Goal: Task Accomplishment & Management: Manage account settings

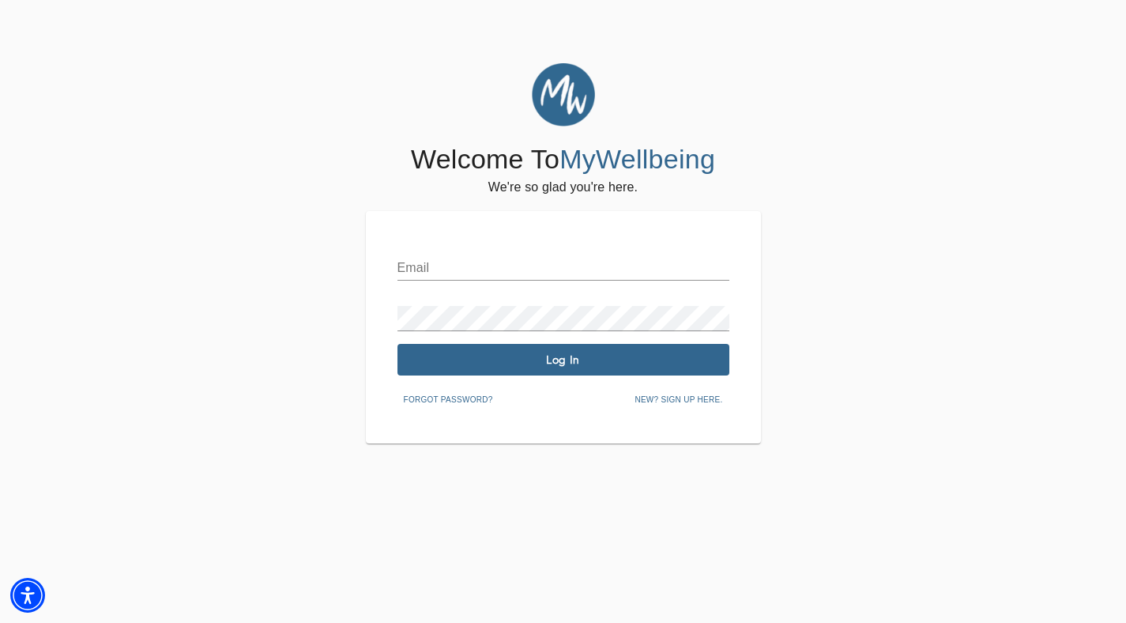
click at [450, 268] on input "text" at bounding box center [563, 267] width 332 height 25
type input "[PERSON_NAME][EMAIL_ADDRESS][DOMAIN_NAME]"
click at [594, 363] on span "Log In" at bounding box center [563, 359] width 319 height 15
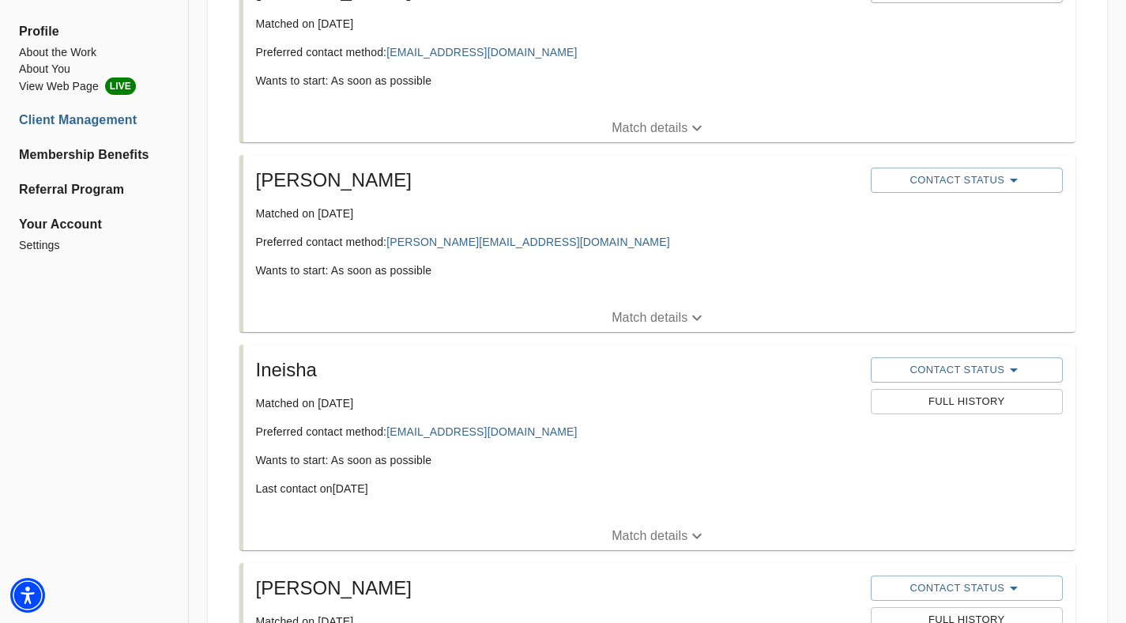
scroll to position [892, 0]
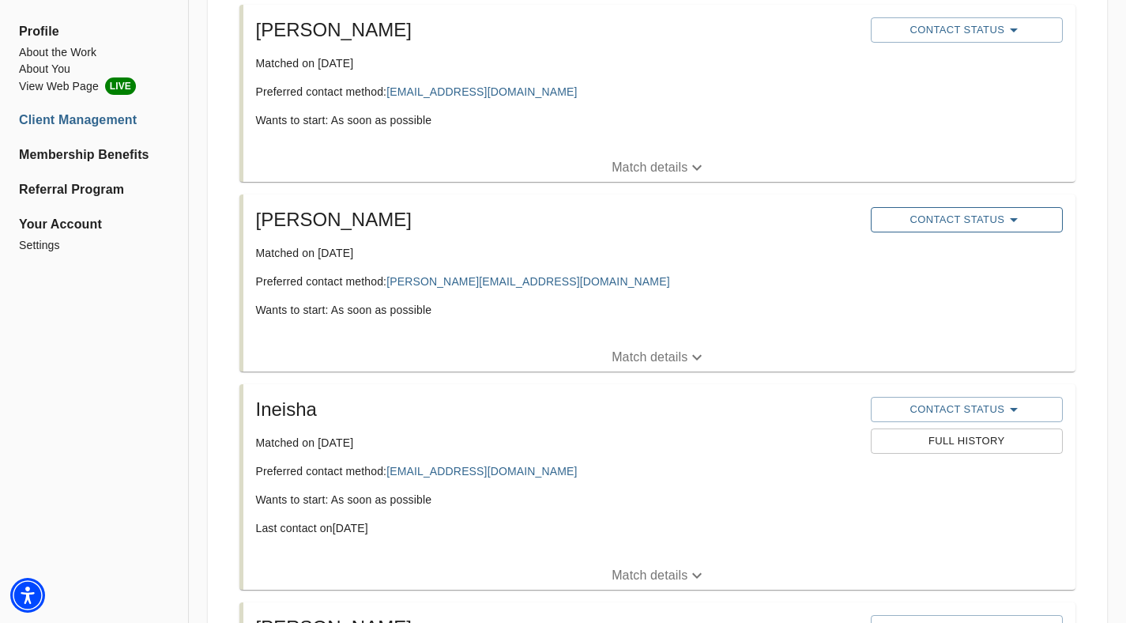
click at [1030, 215] on span "Contact Status" at bounding box center [967, 219] width 176 height 19
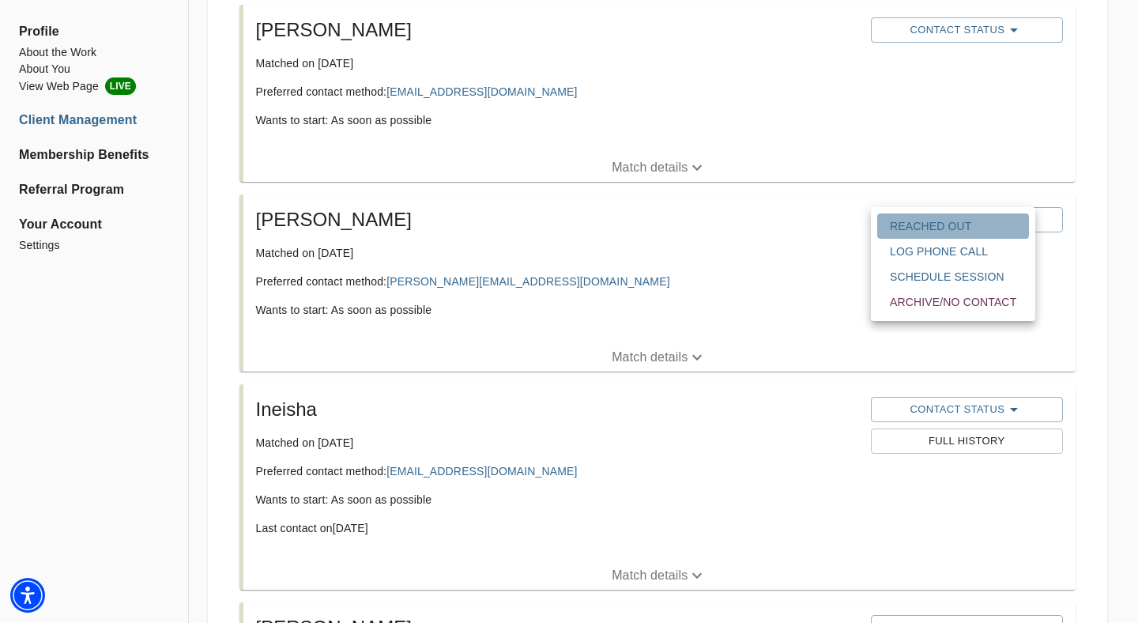
click at [980, 228] on span "Reached Out" at bounding box center [953, 226] width 126 height 16
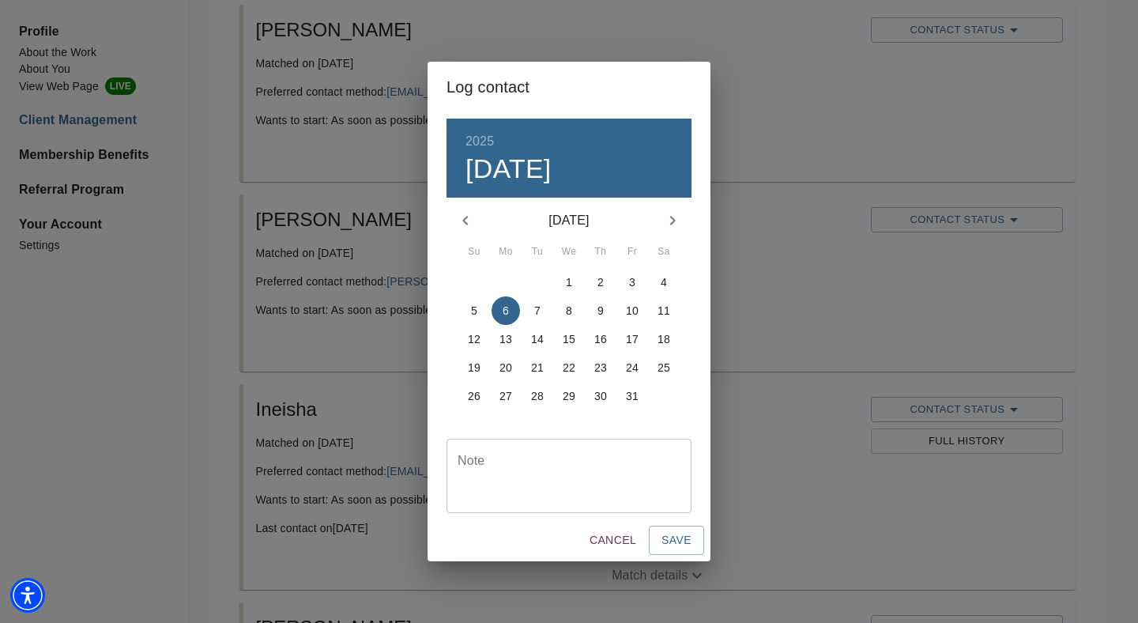
click at [599, 472] on textarea at bounding box center [568, 475] width 223 height 45
type textarea "emailed"
click at [664, 551] on button "Save" at bounding box center [676, 539] width 55 height 29
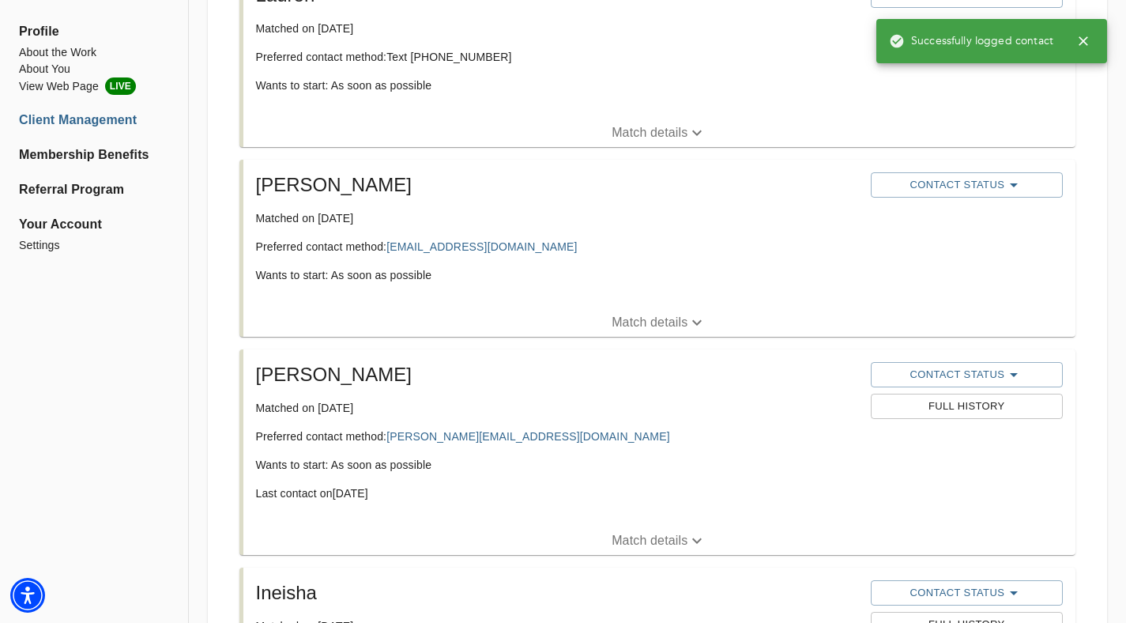
scroll to position [736, 0]
click at [945, 191] on span "Contact Status" at bounding box center [967, 186] width 176 height 19
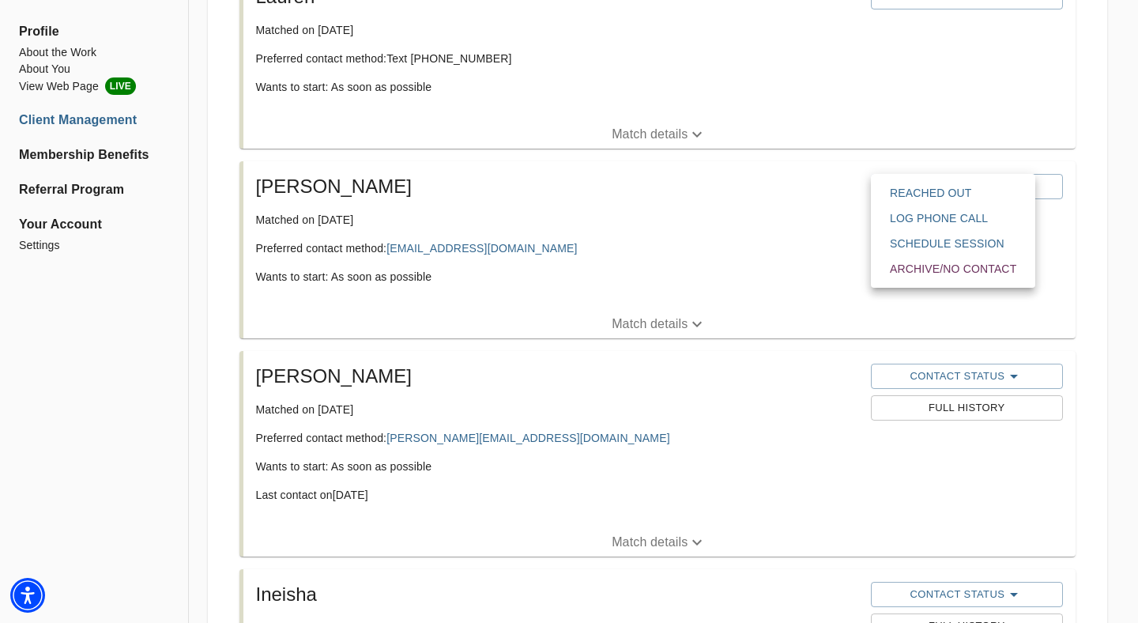
click at [944, 187] on span "Reached Out" at bounding box center [953, 193] width 126 height 16
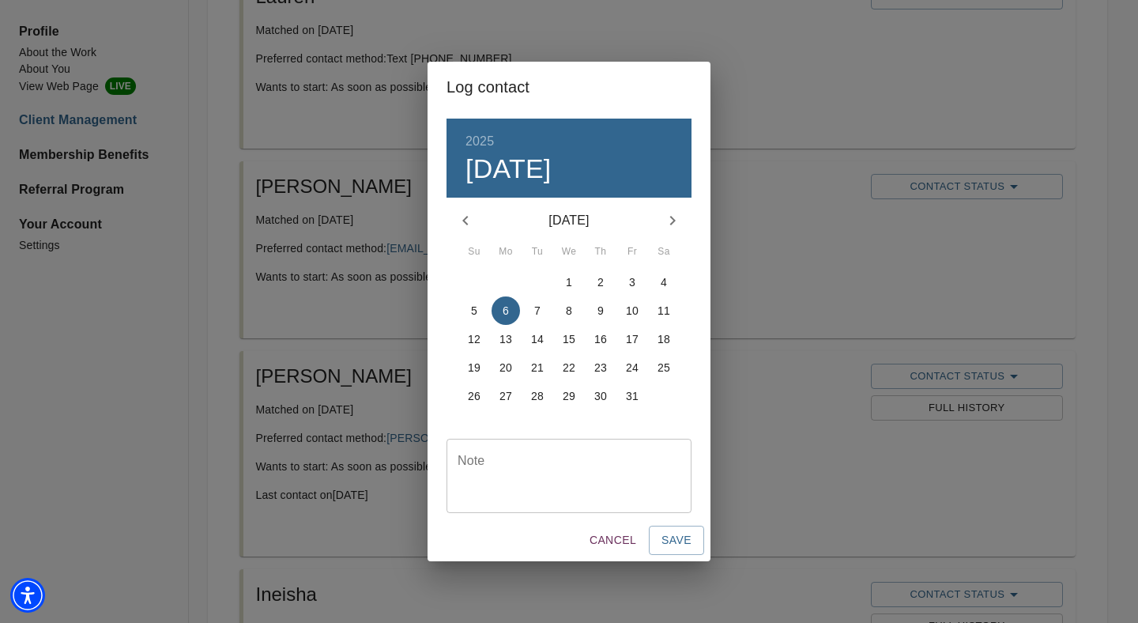
click at [611, 458] on textarea at bounding box center [568, 475] width 223 height 45
type textarea "emailed"
click at [657, 536] on button "Save" at bounding box center [676, 539] width 55 height 29
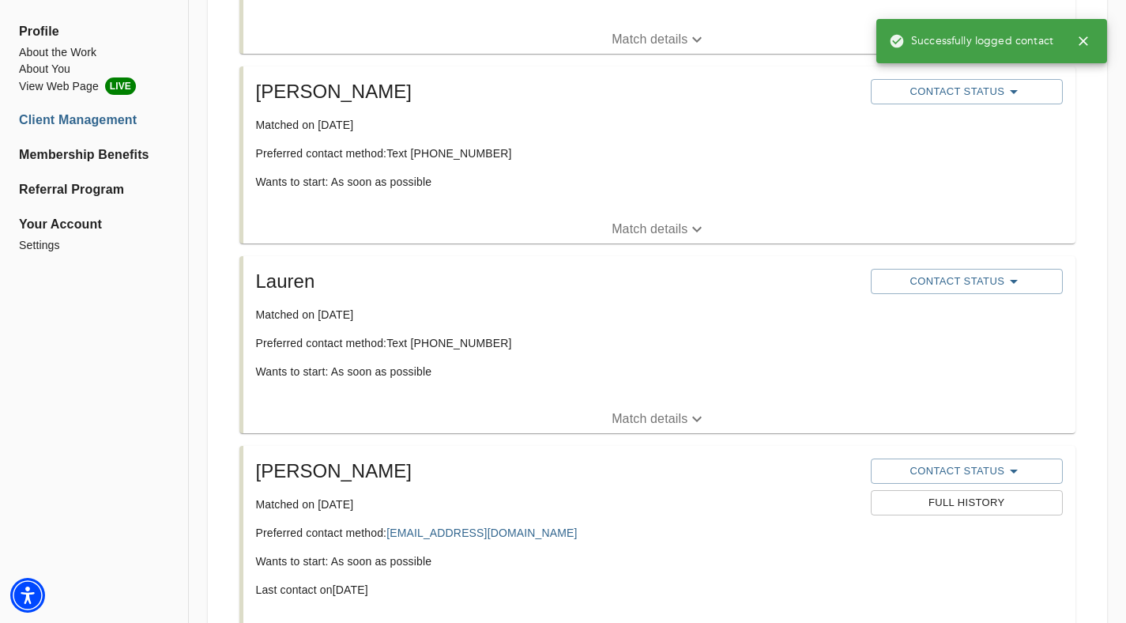
scroll to position [450, 0]
click at [1025, 291] on span "Contact Status" at bounding box center [967, 282] width 176 height 19
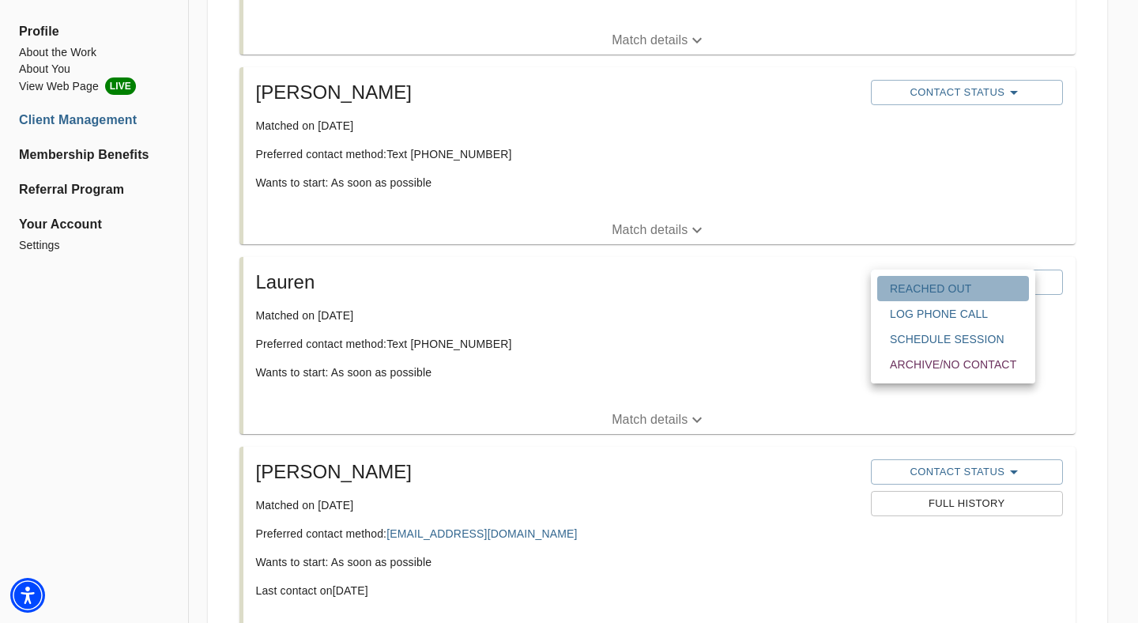
click at [1011, 292] on span "Reached Out" at bounding box center [953, 288] width 126 height 16
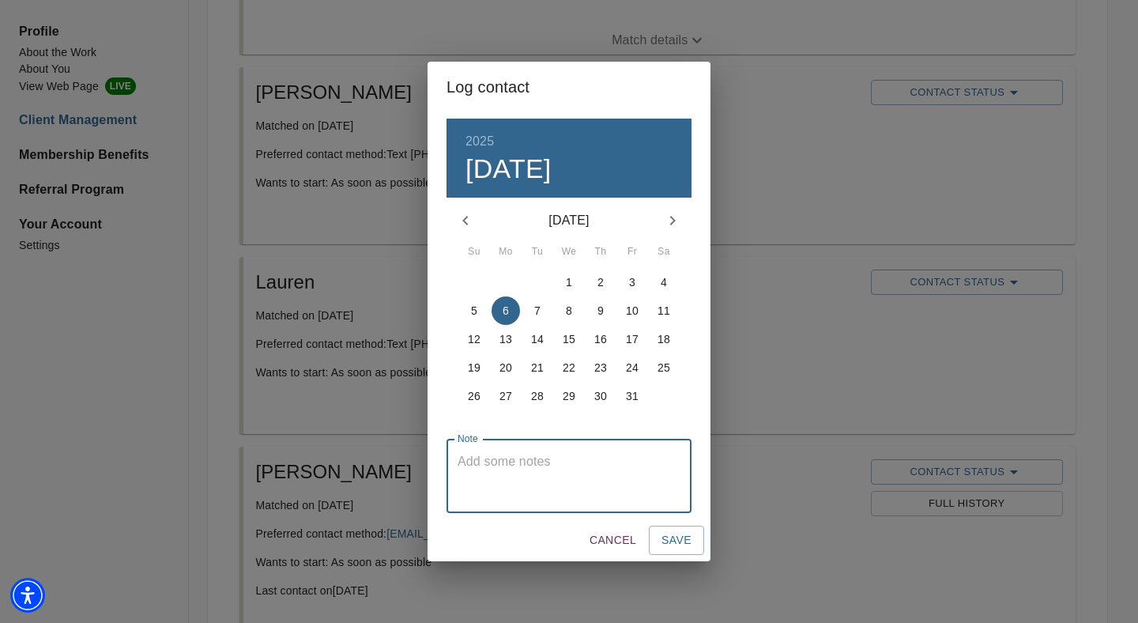
click at [635, 453] on textarea at bounding box center [568, 475] width 223 height 45
type textarea "r"
type textarea "texted"
click at [693, 550] on button "Save" at bounding box center [676, 539] width 55 height 29
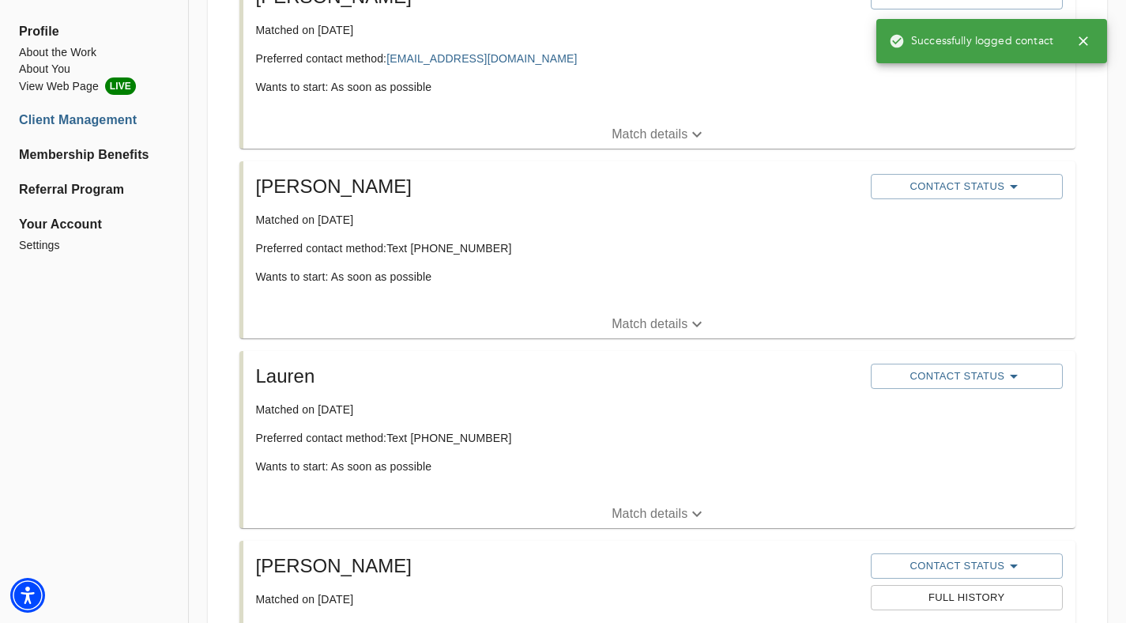
scroll to position [302, 0]
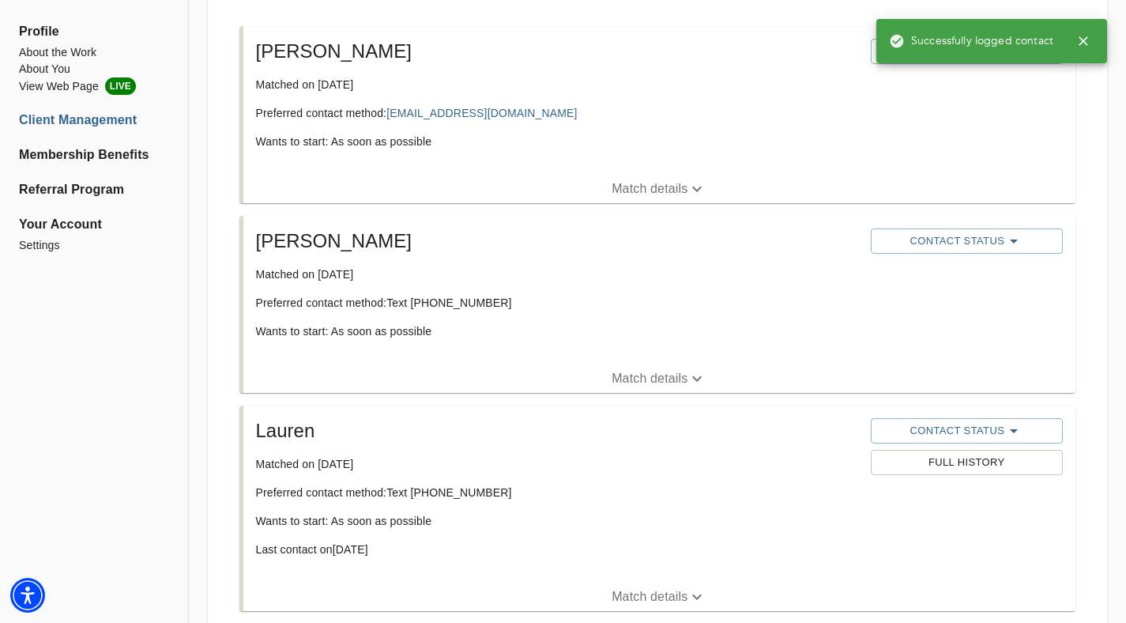
click at [961, 254] on div "Contact Status" at bounding box center [966, 241] width 198 height 32
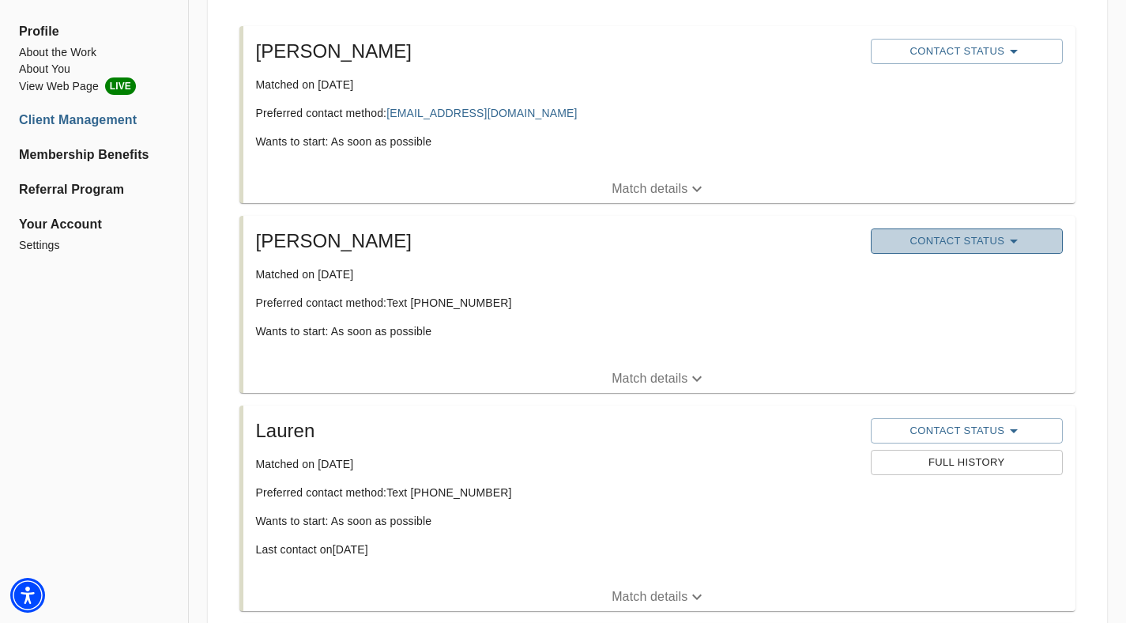
click at [965, 243] on span "Contact Status" at bounding box center [967, 240] width 176 height 19
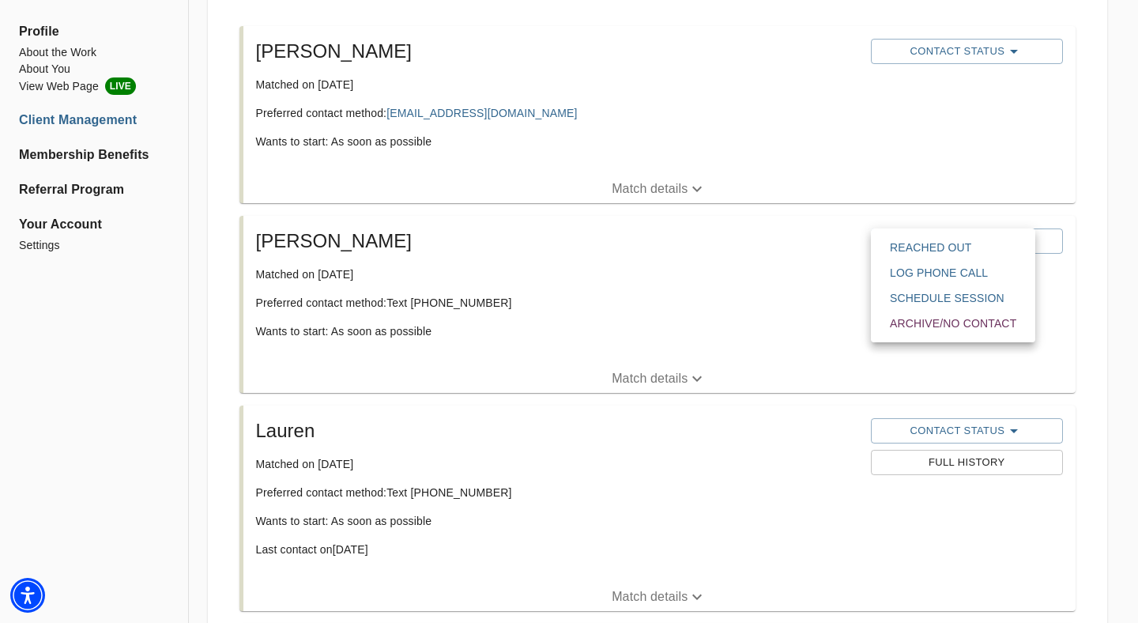
click at [951, 243] on span "Reached Out" at bounding box center [953, 247] width 126 height 16
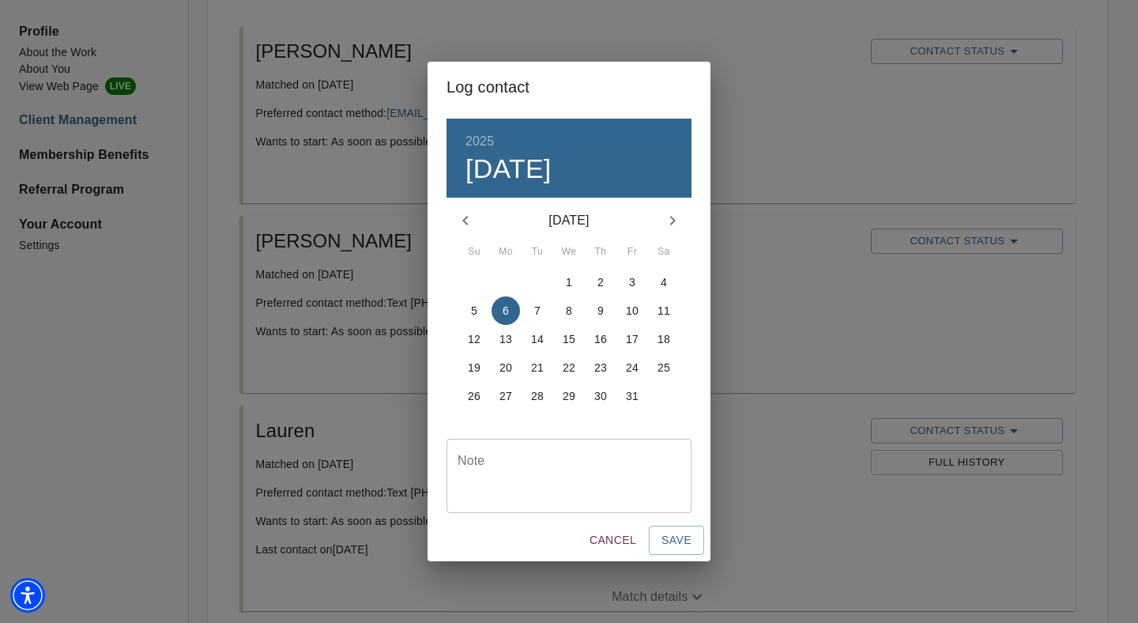
click at [550, 446] on div "Note" at bounding box center [568, 475] width 245 height 74
type textarea "texted"
click at [687, 544] on span "Save" at bounding box center [676, 540] width 30 height 20
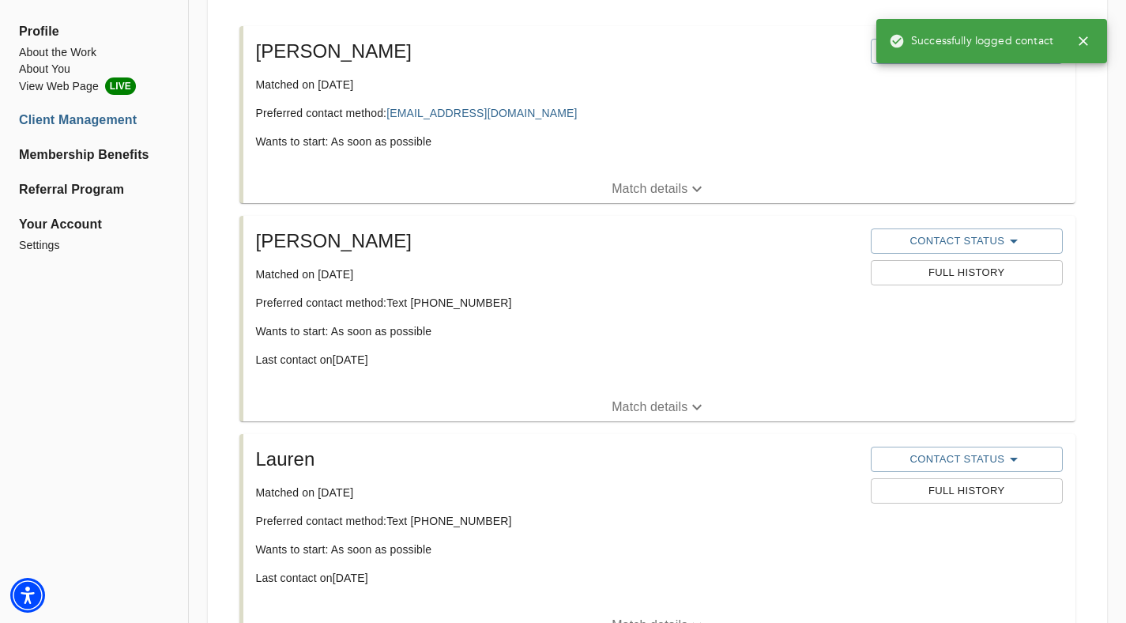
scroll to position [164, 0]
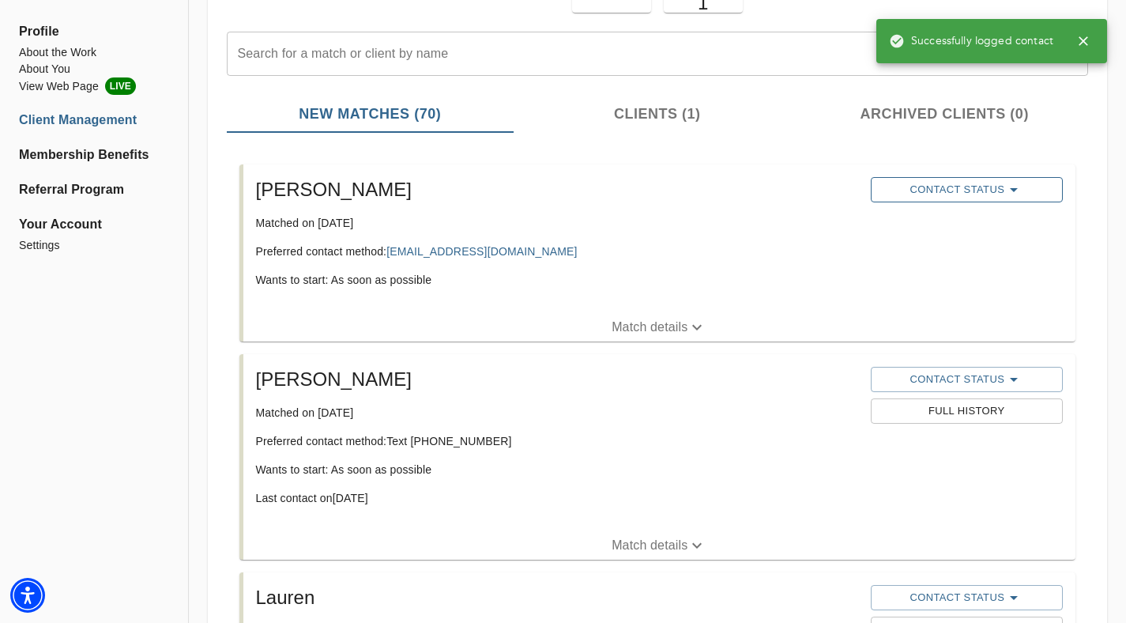
click at [1018, 178] on button "Contact Status" at bounding box center [967, 189] width 192 height 25
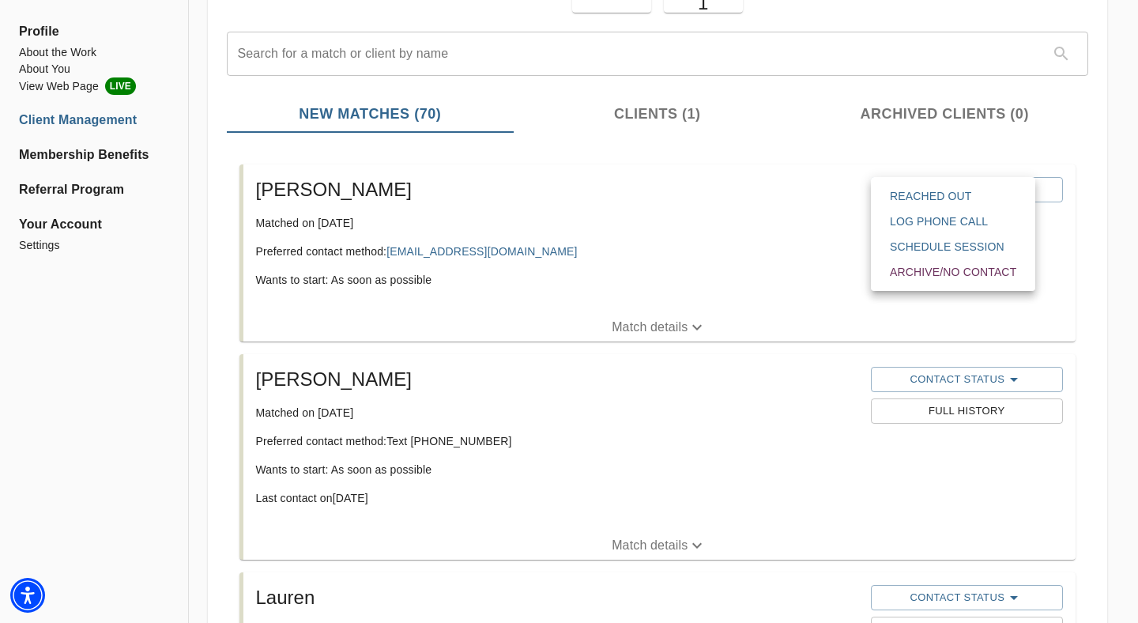
click at [1007, 194] on span "Reached Out" at bounding box center [953, 196] width 126 height 16
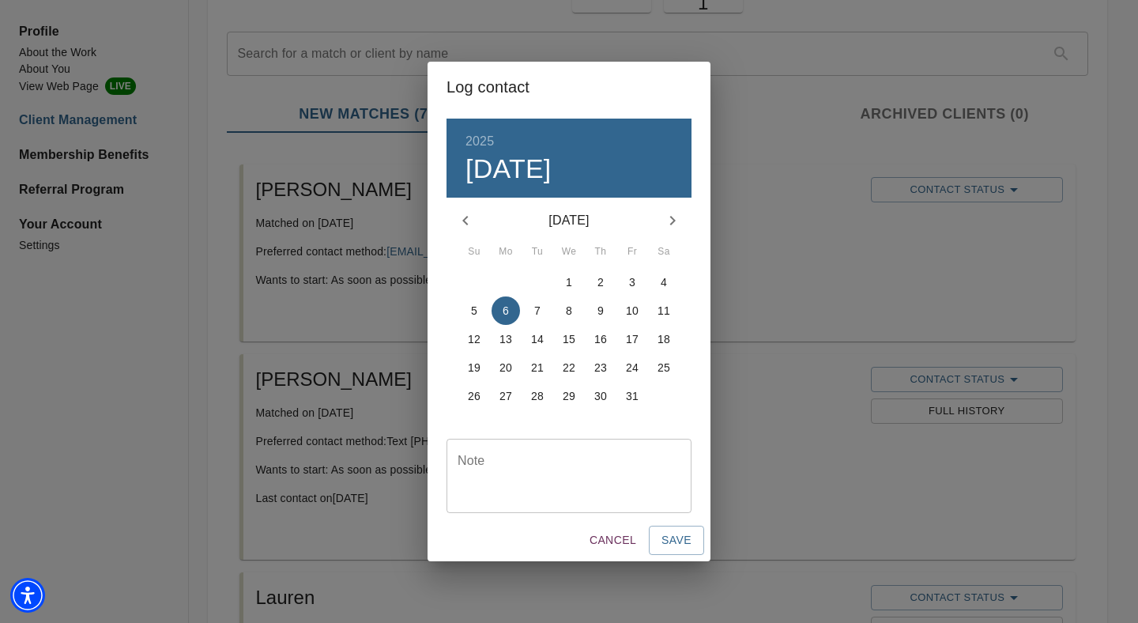
click at [588, 453] on div "Note" at bounding box center [568, 475] width 245 height 74
type textarea "emailed"
click at [681, 536] on span "Save" at bounding box center [676, 540] width 30 height 20
